Goal: Information Seeking & Learning: Learn about a topic

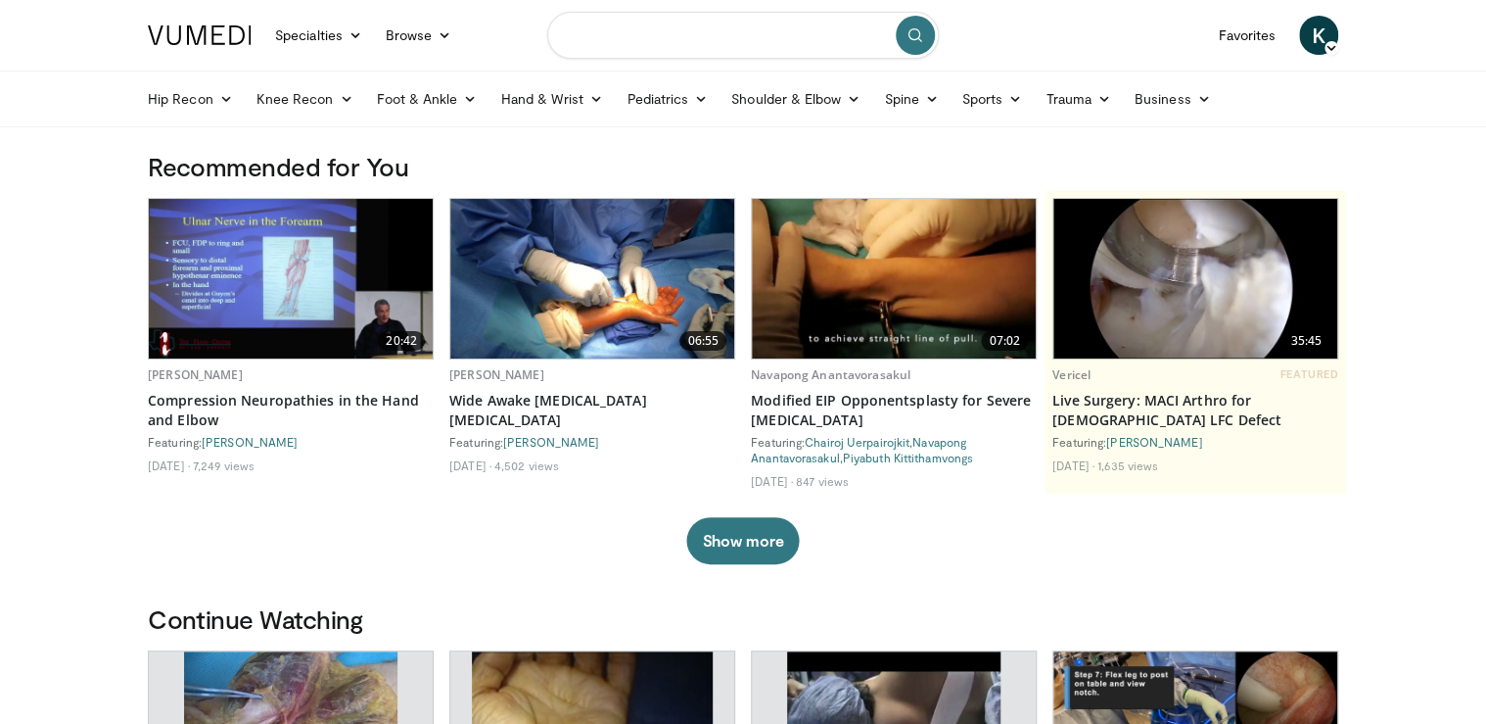
click at [655, 41] on input "Search topics, interventions" at bounding box center [743, 35] width 392 height 47
type input "**********"
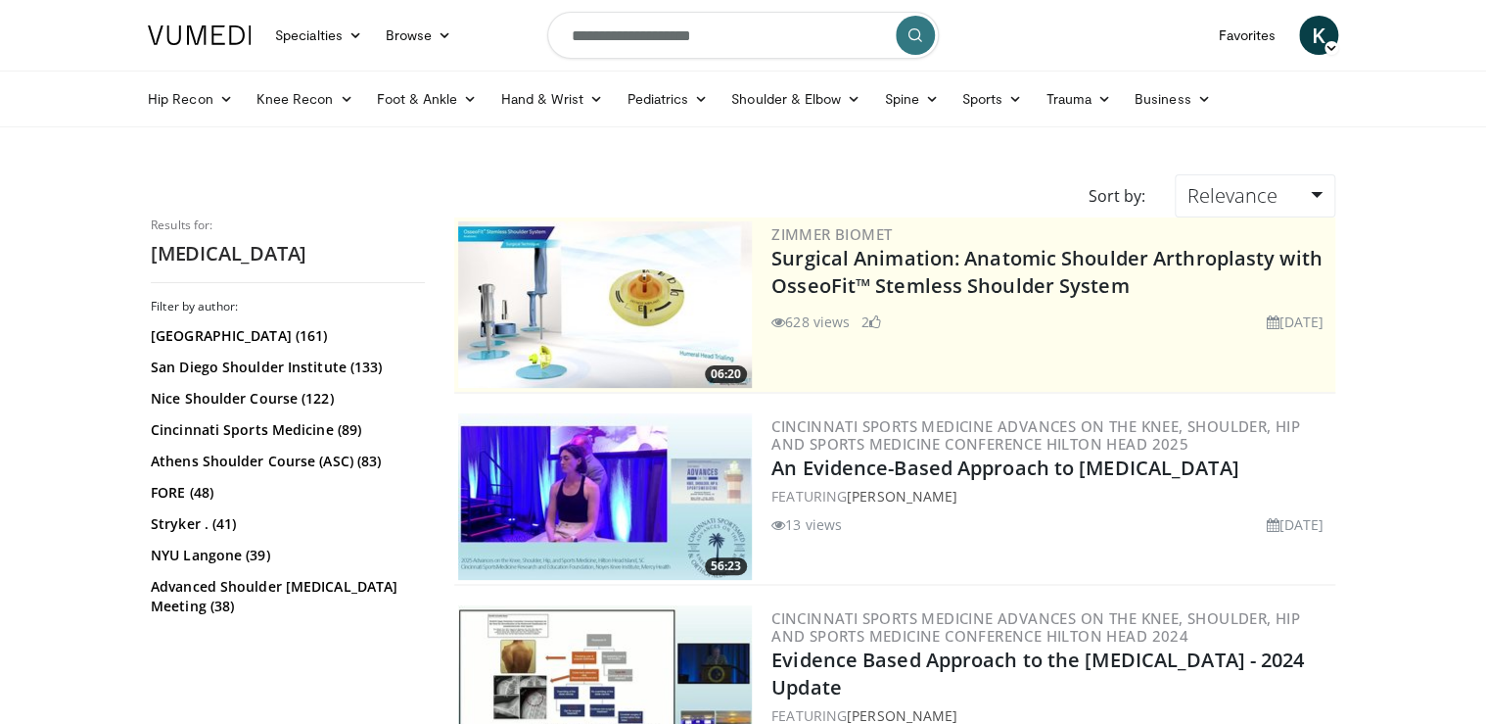
click at [569, 39] on input "**********" at bounding box center [743, 35] width 392 height 47
type input "**********"
